Goal: Entertainment & Leisure: Consume media (video, audio)

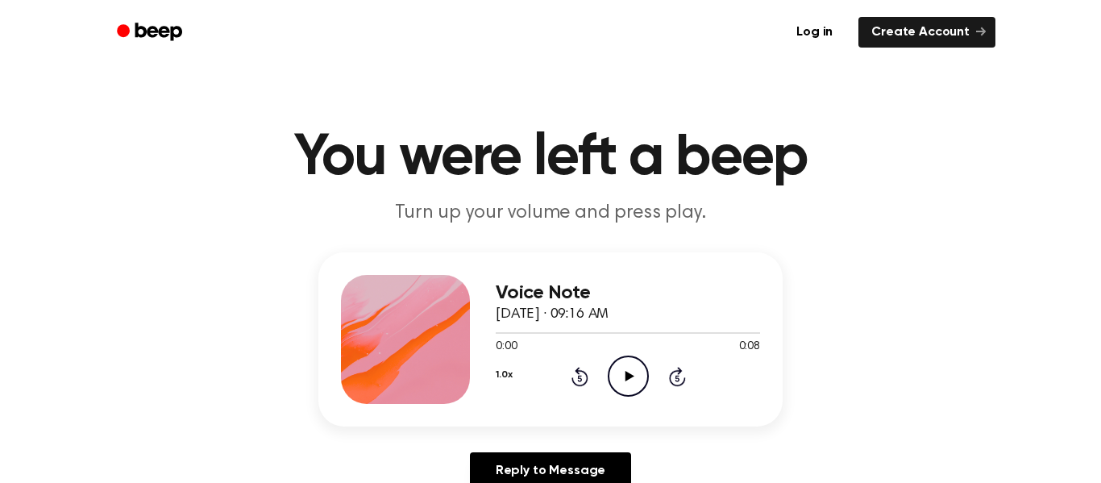
click at [633, 376] on icon "Play Audio" at bounding box center [628, 375] width 41 height 41
click at [631, 376] on icon at bounding box center [629, 376] width 9 height 10
click at [631, 381] on icon "Play Audio" at bounding box center [628, 375] width 41 height 41
click at [635, 384] on icon "Play Audio" at bounding box center [628, 375] width 41 height 41
click at [625, 363] on icon "Play Audio" at bounding box center [628, 375] width 41 height 41
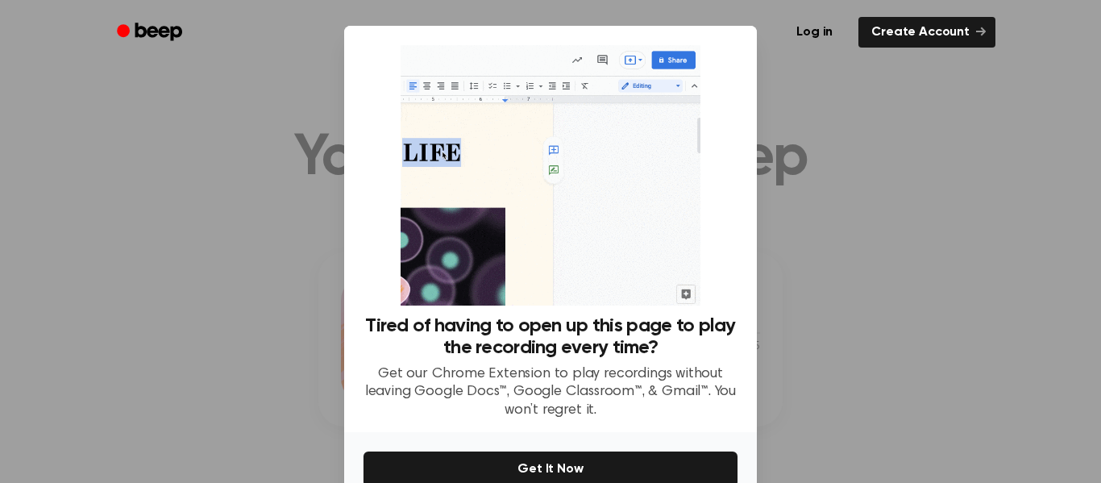
click at [971, 232] on div at bounding box center [550, 241] width 1101 height 483
click at [858, 176] on div at bounding box center [550, 241] width 1101 height 483
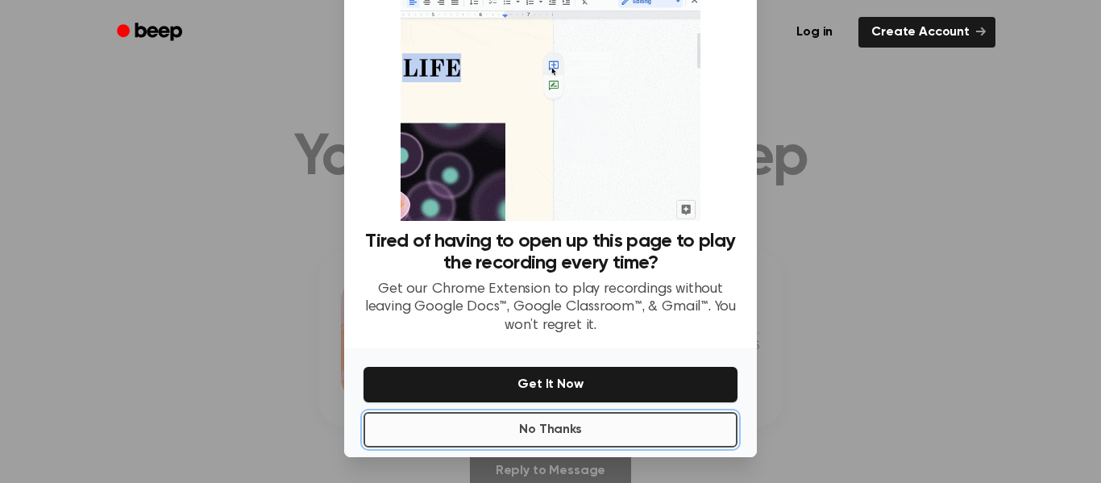
click at [574, 429] on button "No Thanks" at bounding box center [550, 429] width 374 height 35
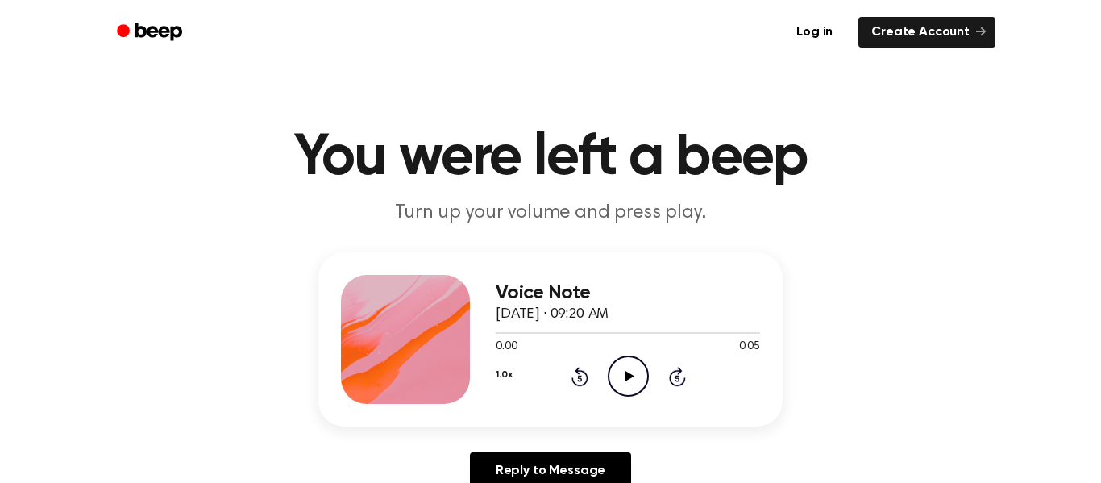
click at [614, 368] on icon "Play Audio" at bounding box center [628, 375] width 41 height 41
click at [554, 262] on div "Voice Note October 3, 2025 · 09:20 AM 0:05 0:05 Your browser does not support t…" at bounding box center [550, 339] width 464 height 174
click at [633, 382] on icon "Play Audio" at bounding box center [628, 375] width 41 height 41
click at [637, 376] on icon "Play Audio" at bounding box center [628, 375] width 41 height 41
click at [629, 377] on icon at bounding box center [629, 376] width 9 height 10
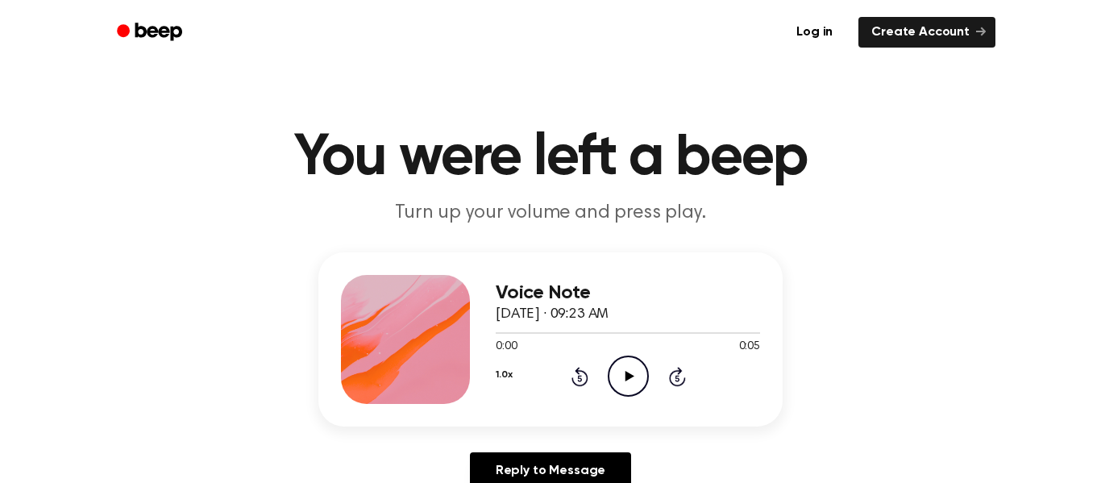
click at [618, 375] on icon "Play Audio" at bounding box center [628, 375] width 41 height 41
click at [631, 395] on circle at bounding box center [627, 375] width 39 height 39
